Goal: Task Accomplishment & Management: Manage account settings

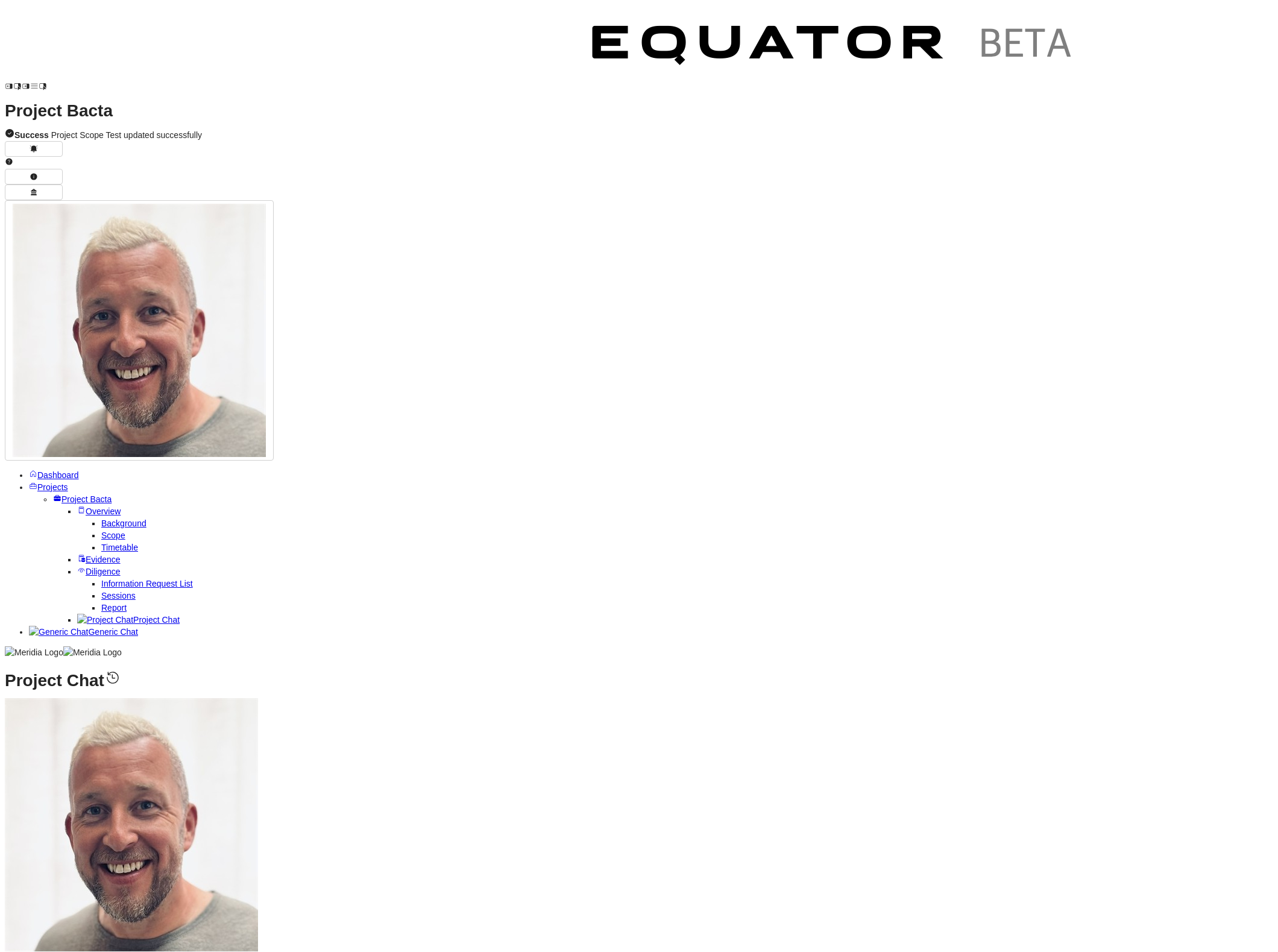
scroll to position [-98, 0]
click at [43, 471] on span "Dashboard" at bounding box center [58, 476] width 42 height 10
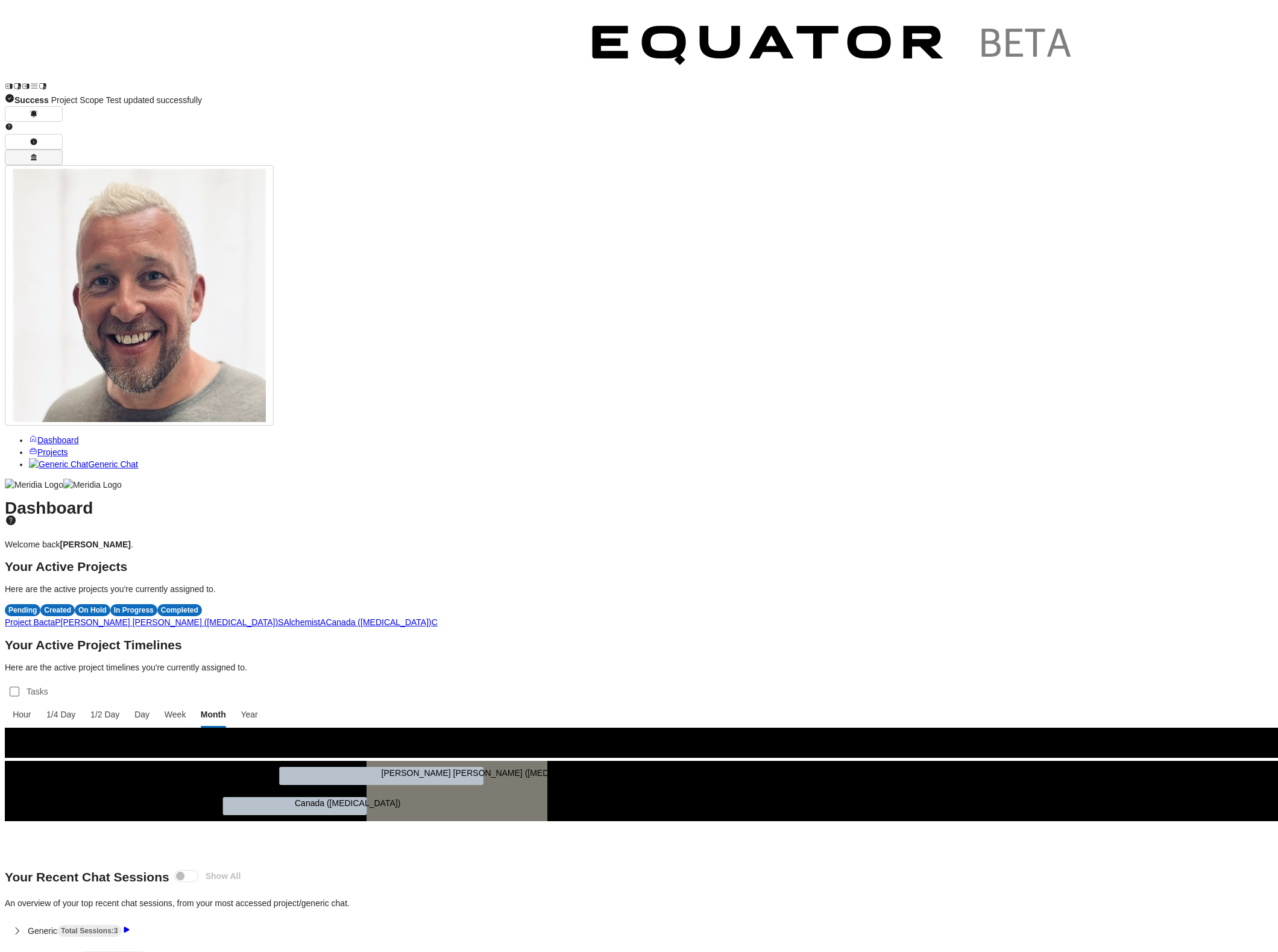
click at [38, 154] on icon "button" at bounding box center [33, 158] width 9 height 9
